Goal: Information Seeking & Learning: Learn about a topic

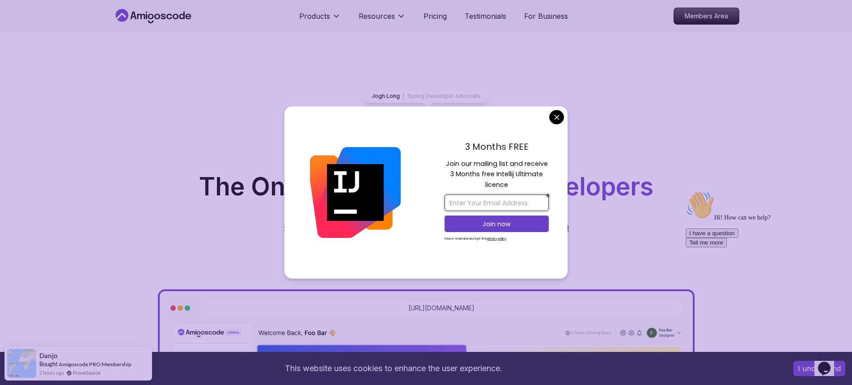
click at [474, 203] on input "email" at bounding box center [496, 202] width 104 height 17
type input "[EMAIL_ADDRESS][DOMAIN_NAME]"
click at [489, 225] on p "Join now" at bounding box center [496, 224] width 85 height 9
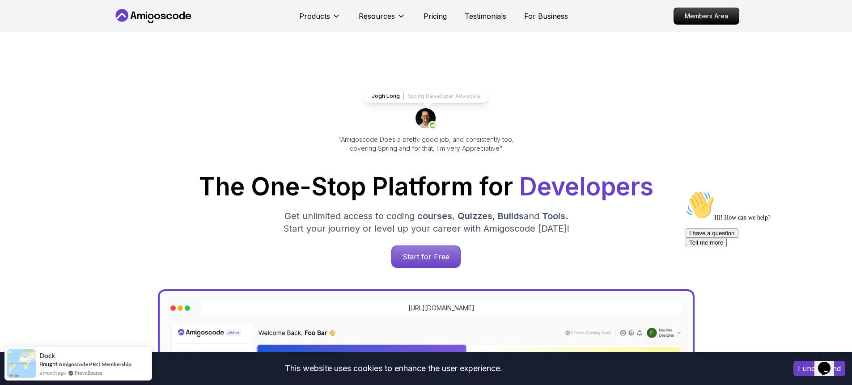
click at [418, 250] on p "Start for Free" at bounding box center [425, 256] width 65 height 21
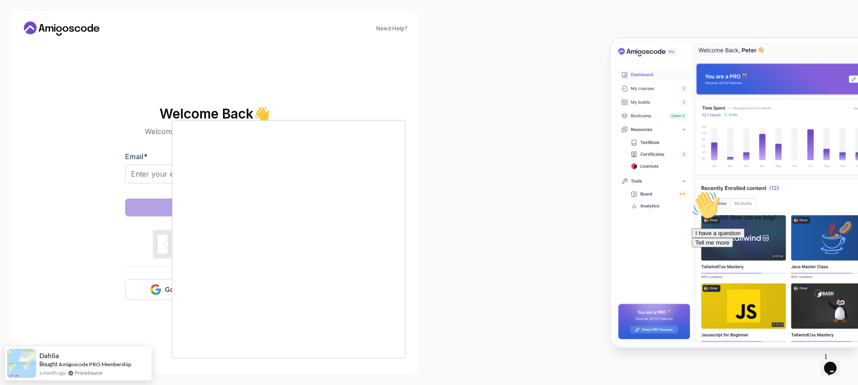
click at [110, 278] on div at bounding box center [429, 192] width 858 height 385
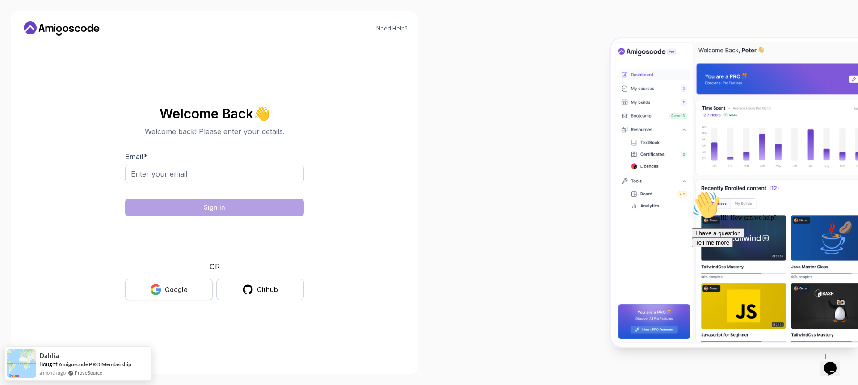
click at [165, 285] on div "Google" at bounding box center [176, 289] width 23 height 9
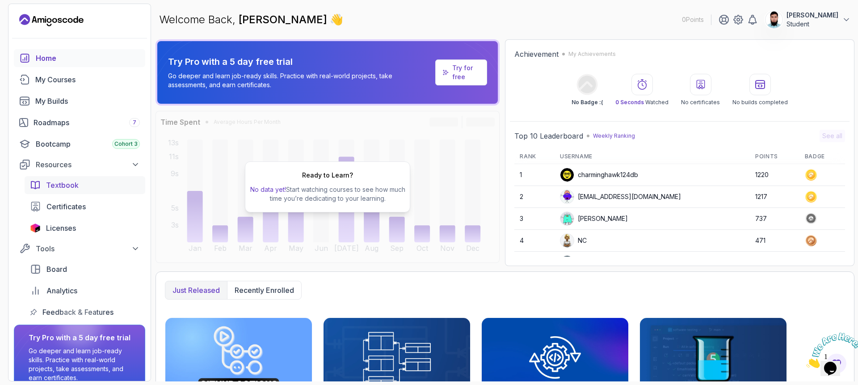
click at [68, 186] on span "Textbook" at bounding box center [62, 185] width 33 height 11
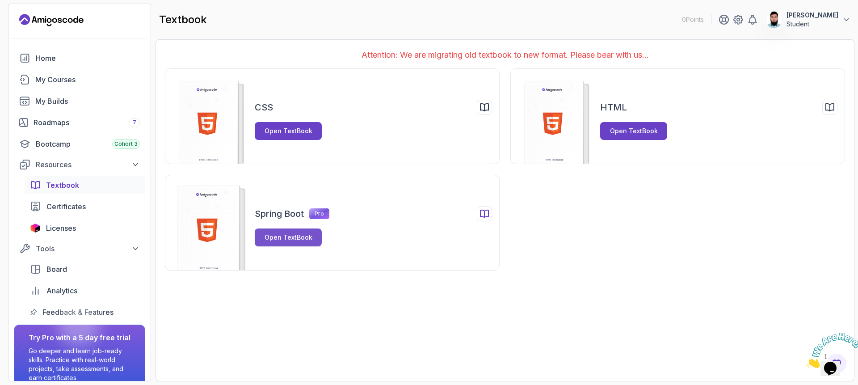
click at [295, 241] on div "Open TextBook" at bounding box center [289, 237] width 48 height 9
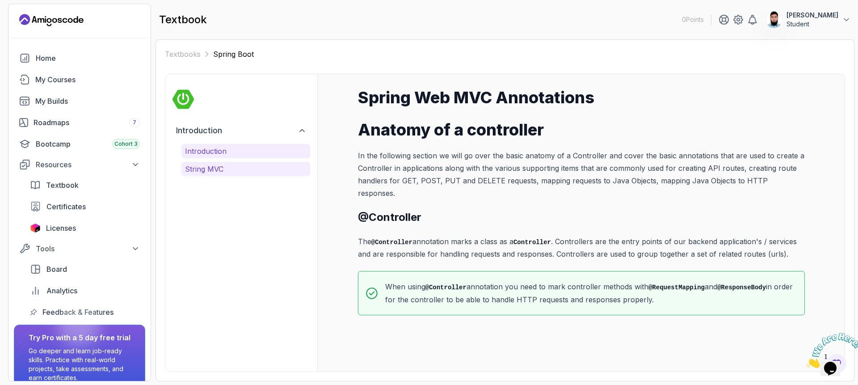
click at [207, 173] on p "String MVC" at bounding box center [246, 169] width 122 height 11
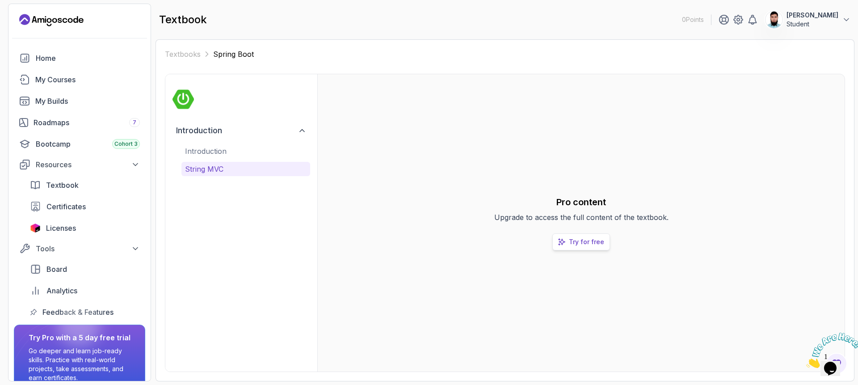
click at [579, 246] on link "Try for free" at bounding box center [582, 241] width 58 height 17
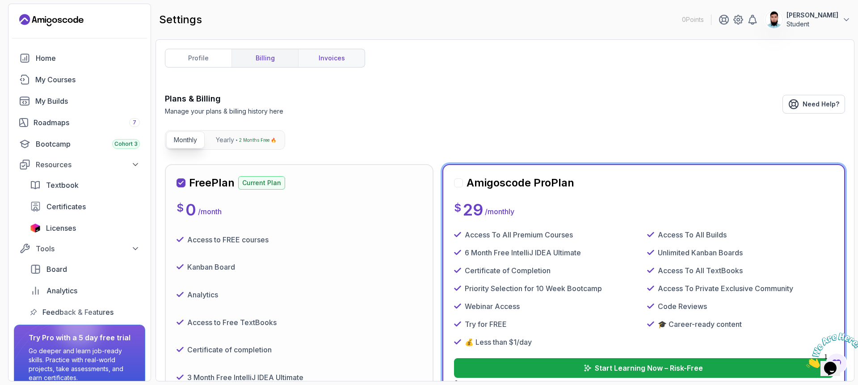
click at [319, 55] on link "invoices" at bounding box center [331, 58] width 67 height 18
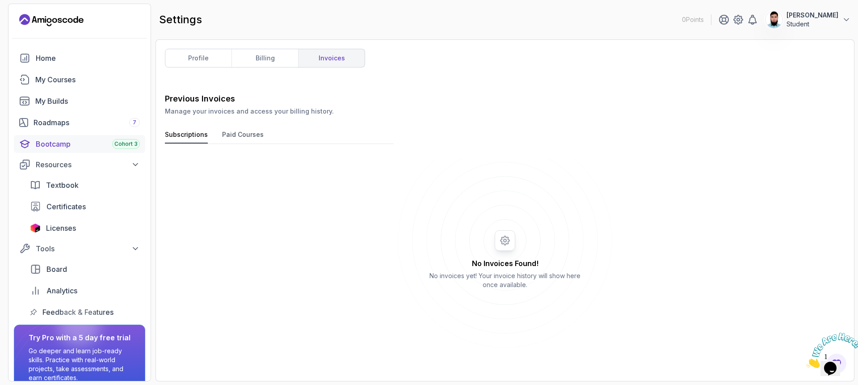
click at [77, 143] on div "Bootcamp Cohort 3" at bounding box center [88, 144] width 104 height 11
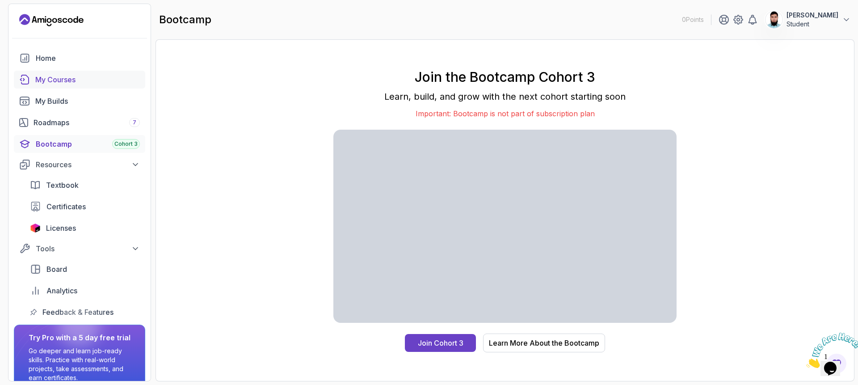
click at [77, 81] on div "My Courses" at bounding box center [87, 79] width 105 height 11
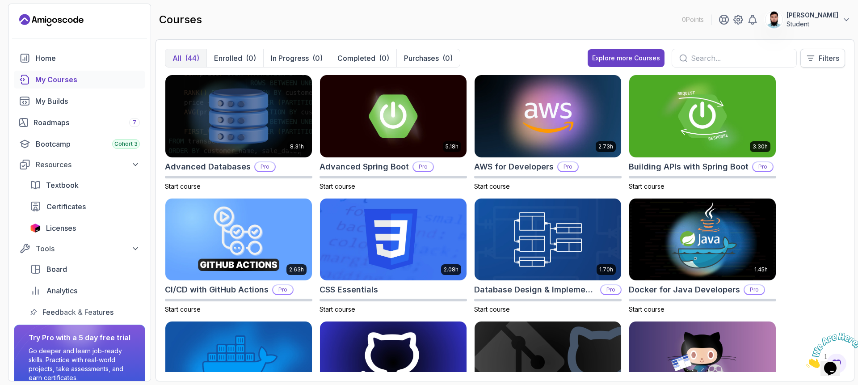
click at [814, 59] on icon at bounding box center [811, 58] width 9 height 9
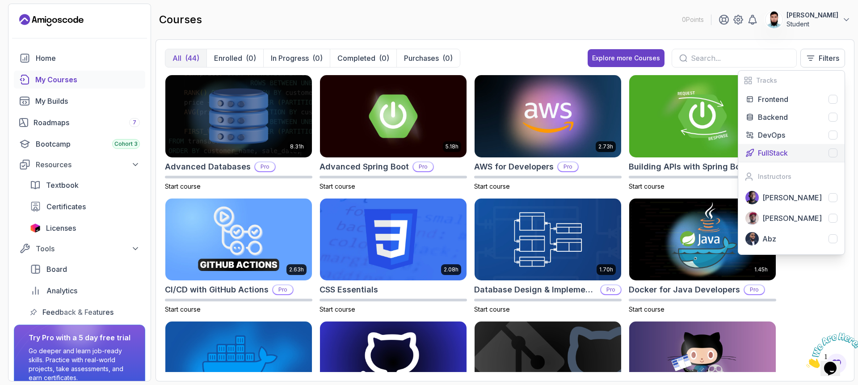
click at [833, 154] on div at bounding box center [833, 152] width 9 height 9
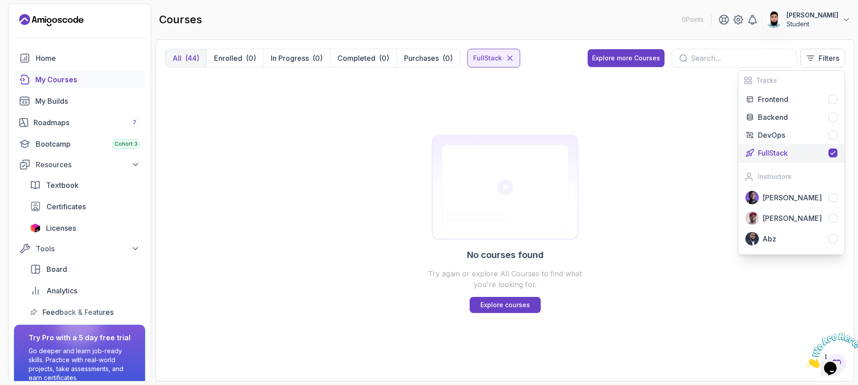
click at [833, 147] on button "FullStack" at bounding box center [792, 153] width 106 height 18
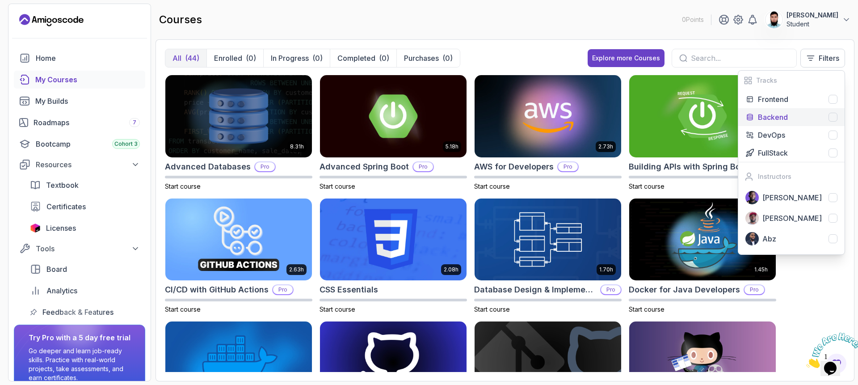
click at [831, 114] on div at bounding box center [833, 117] width 9 height 9
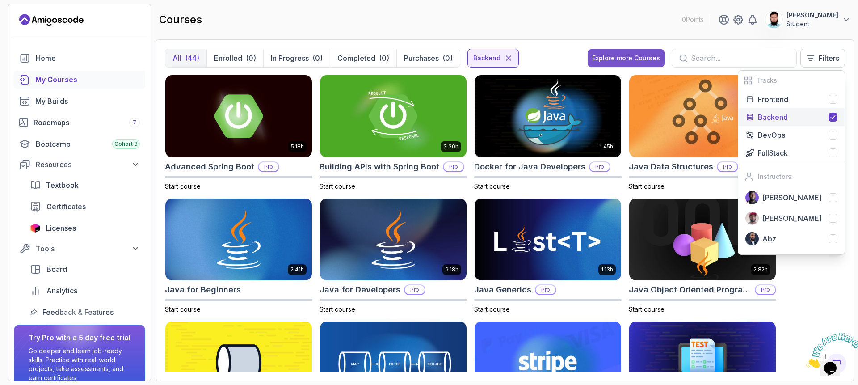
click at [641, 60] on div "Explore more Courses" at bounding box center [626, 58] width 68 height 9
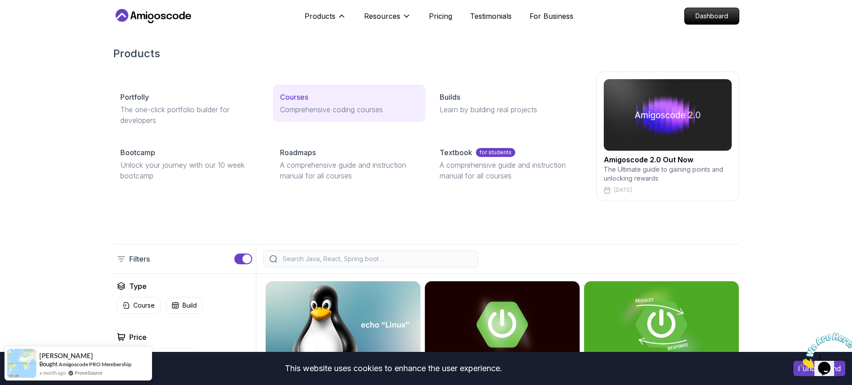
click at [297, 96] on p "Courses" at bounding box center [294, 97] width 28 height 11
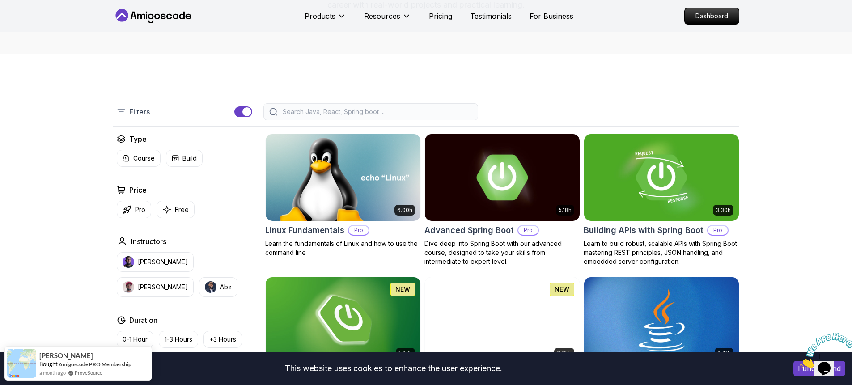
scroll to position [161, 0]
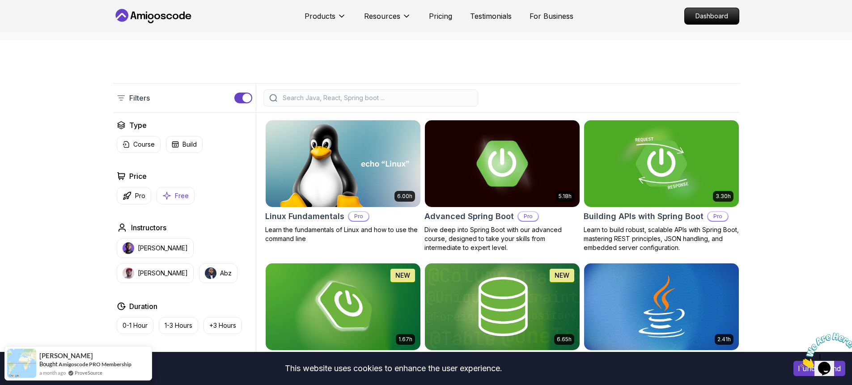
click at [190, 194] on button "Free" at bounding box center [175, 195] width 38 height 17
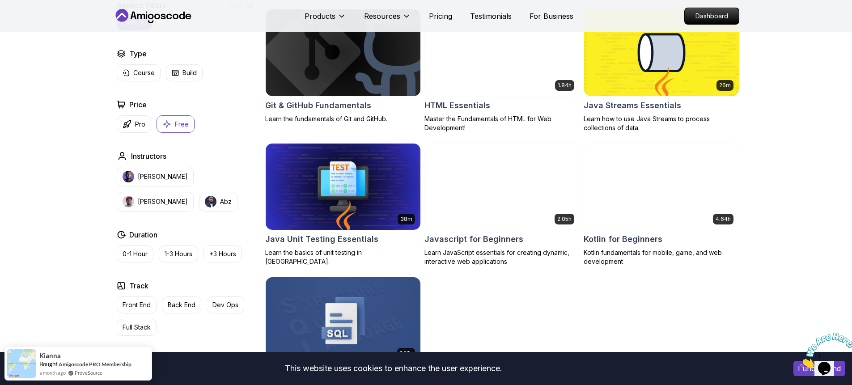
scroll to position [483, 0]
